Goal: Find specific page/section: Find specific page/section

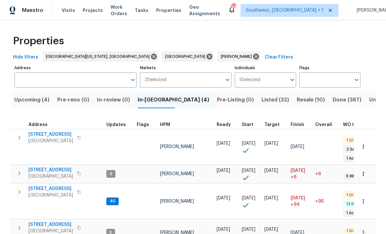
click at [261, 104] on span "Listed (32)" at bounding box center [274, 99] width 27 height 9
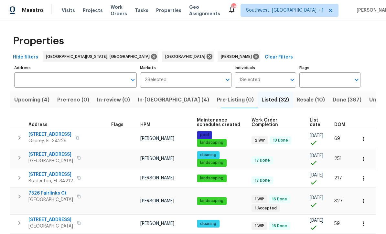
click at [316, 121] on span "List date" at bounding box center [316, 122] width 14 height 9
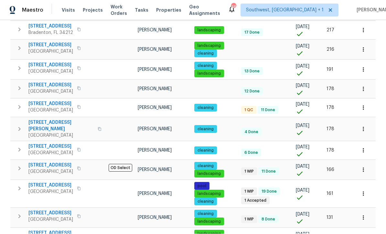
scroll to position [422, 0]
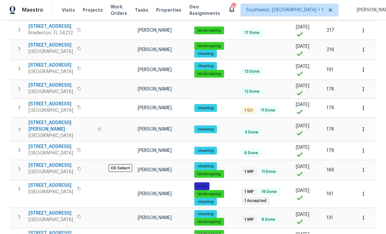
click at [342, 118] on td "178" at bounding box center [339, 130] width 30 height 24
click at [135, 181] on td "Naomi Ferreira" at bounding box center [163, 194] width 57 height 27
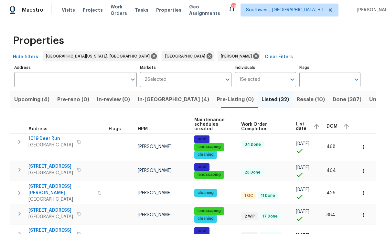
scroll to position [0, 0]
click at [73, 170] on span "Englewood, FL 34224" at bounding box center [50, 173] width 45 height 6
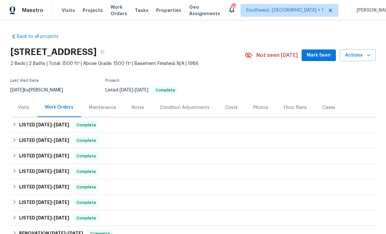
click at [81, 107] on div "Maintenance" at bounding box center [102, 107] width 43 height 19
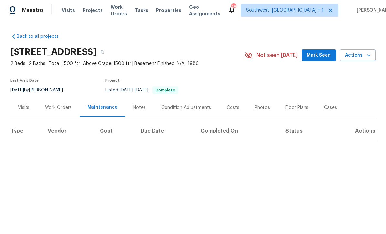
click at [86, 114] on div "Maintenance" at bounding box center [102, 107] width 46 height 19
